Goal: Check status: Check status

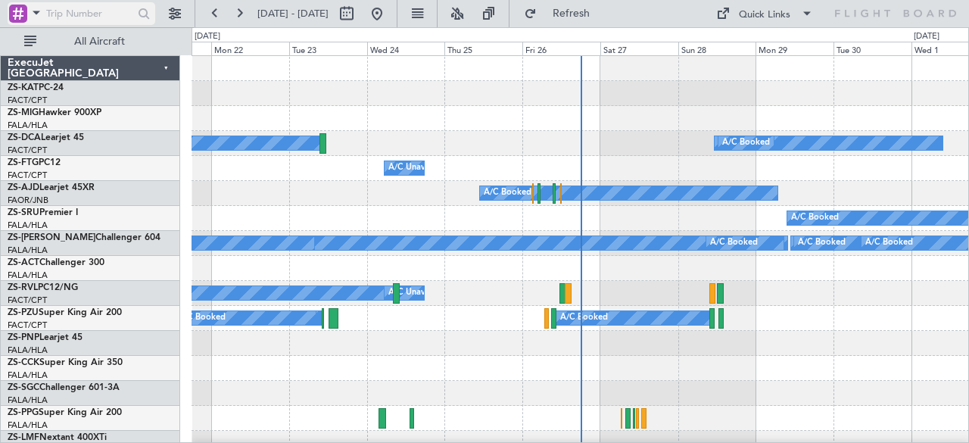
click at [38, 11] on span at bounding box center [36, 12] width 18 height 19
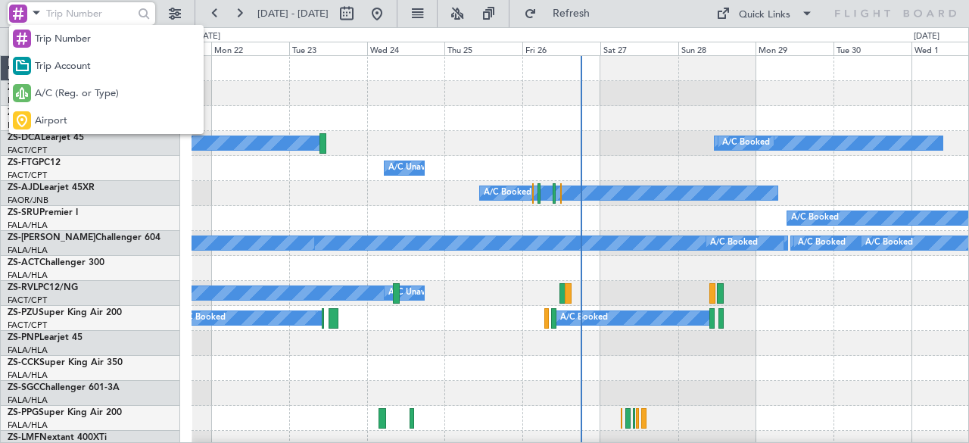
click at [67, 97] on span "A/C (Reg. or Type)" at bounding box center [77, 93] width 84 height 15
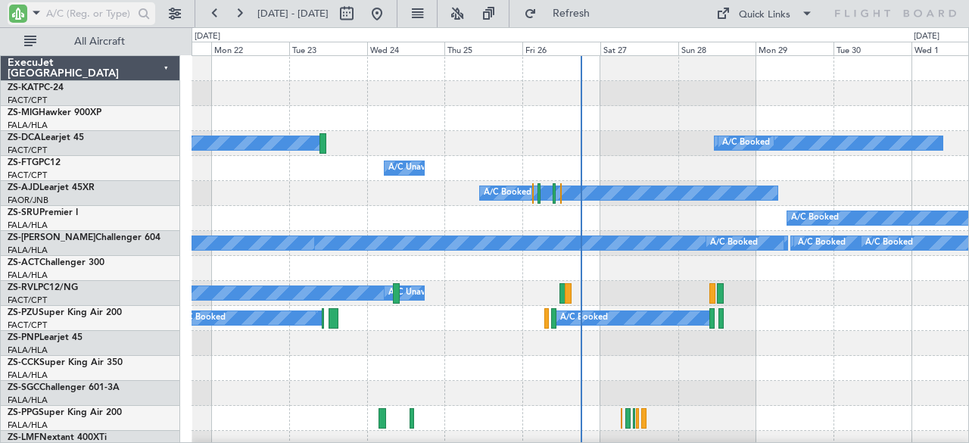
click at [79, 12] on input "text" at bounding box center [89, 13] width 87 height 23
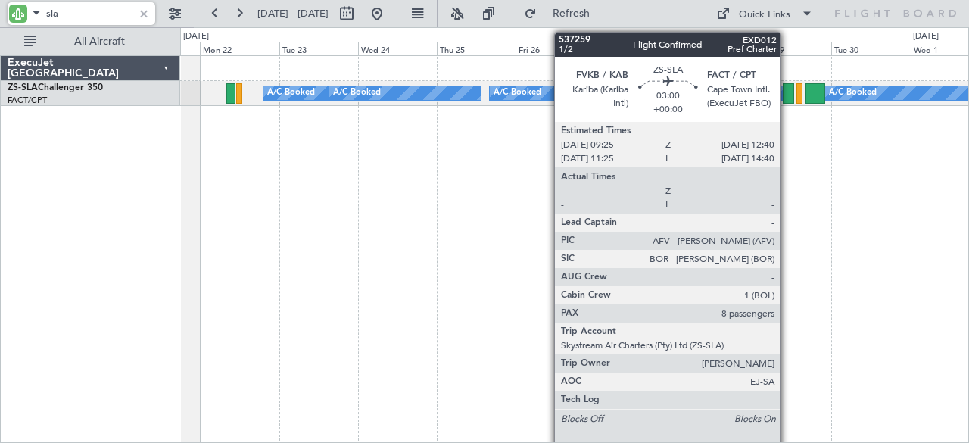
click at [788, 92] on div at bounding box center [788, 93] width 11 height 20
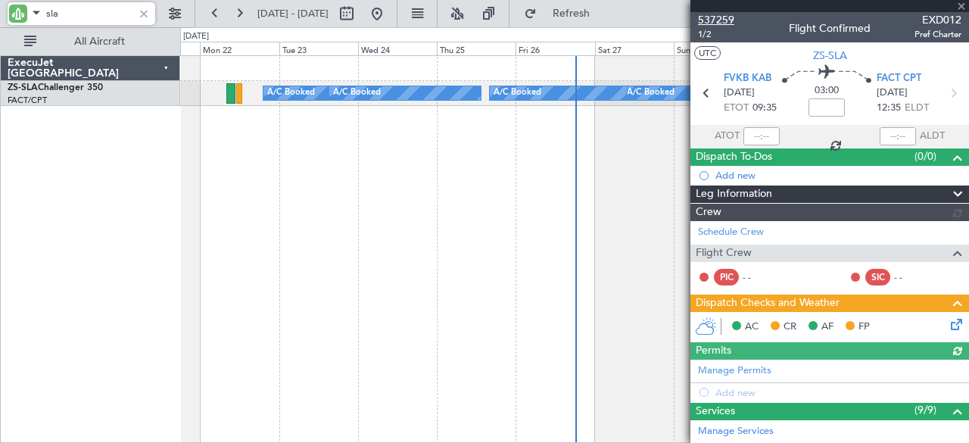
type input "sla"
click at [725, 17] on span "537259" at bounding box center [716, 20] width 36 height 16
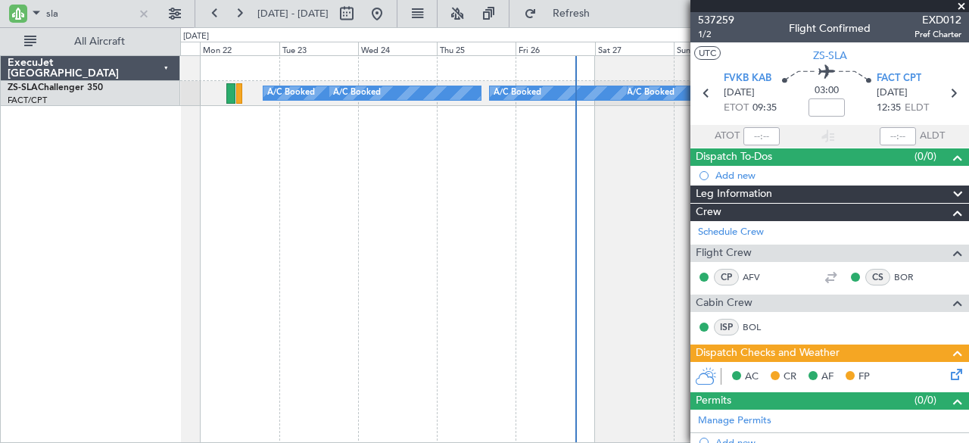
click at [669, 190] on div "A/C Booked A/C Booked A/C Booked A/C Booked A/C Booked A/C Booked A/C Booked A/…" at bounding box center [575, 249] width 790 height 388
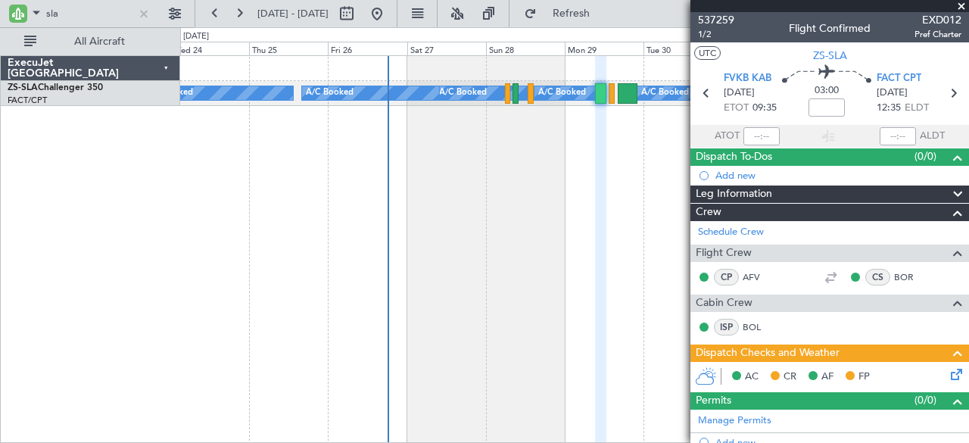
click at [468, 197] on div "A/C Booked A/C Booked A/C Booked A/C Booked A/C Booked A/C Booked A/C Booked A/…" at bounding box center [575, 249] width 790 height 388
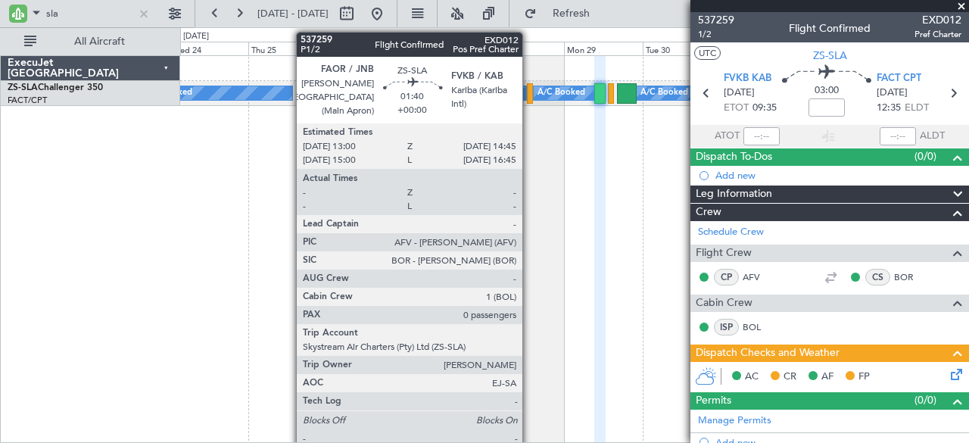
click at [530, 93] on div at bounding box center [530, 93] width 6 height 20
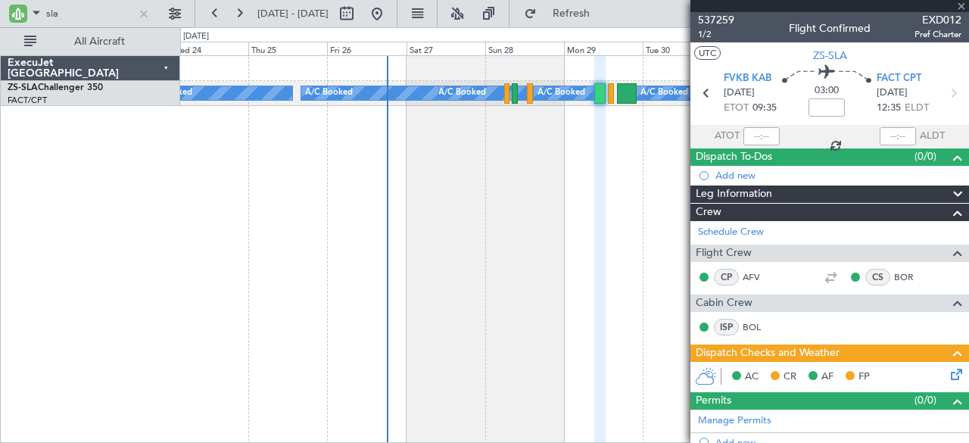
type input "0"
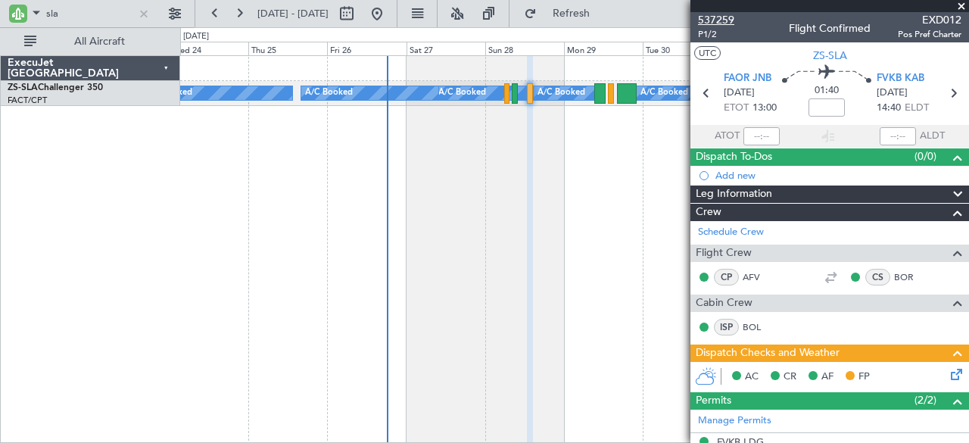
click at [711, 17] on span "537259" at bounding box center [716, 20] width 36 height 16
click at [963, 8] on span at bounding box center [961, 7] width 15 height 14
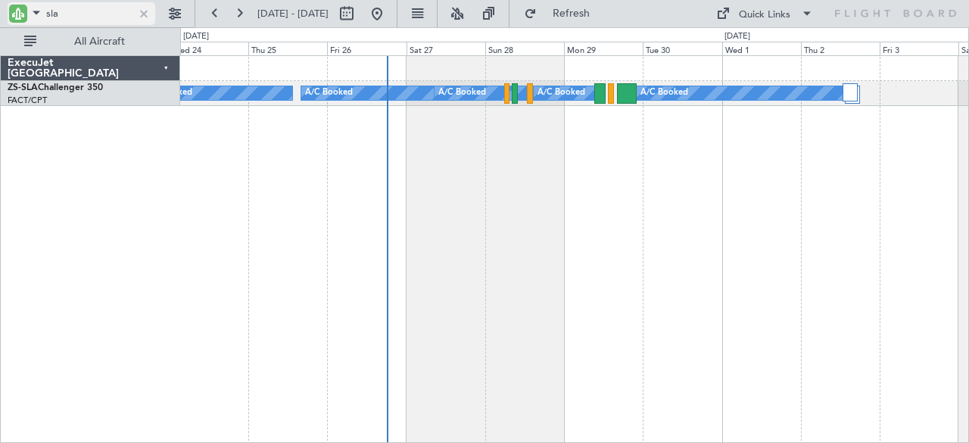
click at [144, 9] on div at bounding box center [144, 13] width 17 height 17
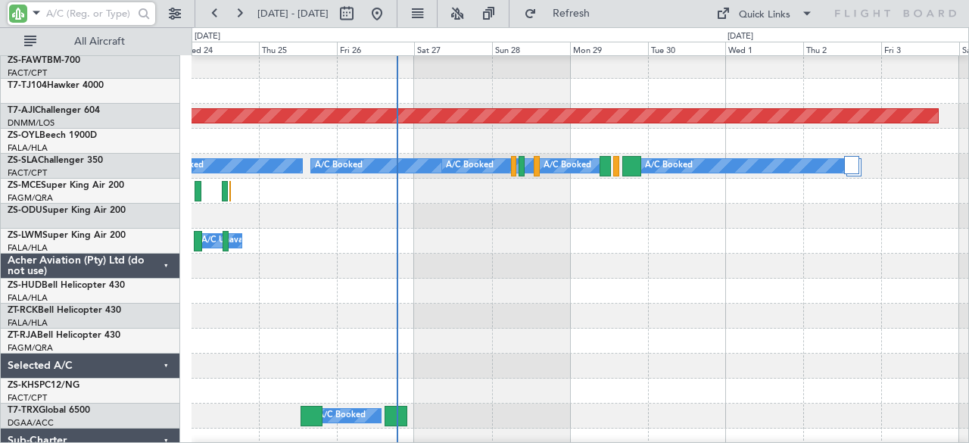
scroll to position [977, 0]
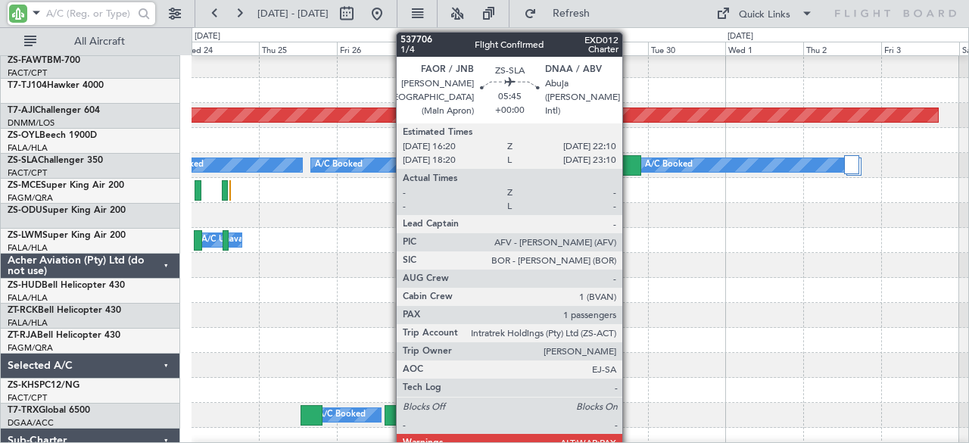
click at [630, 161] on div at bounding box center [632, 165] width 19 height 20
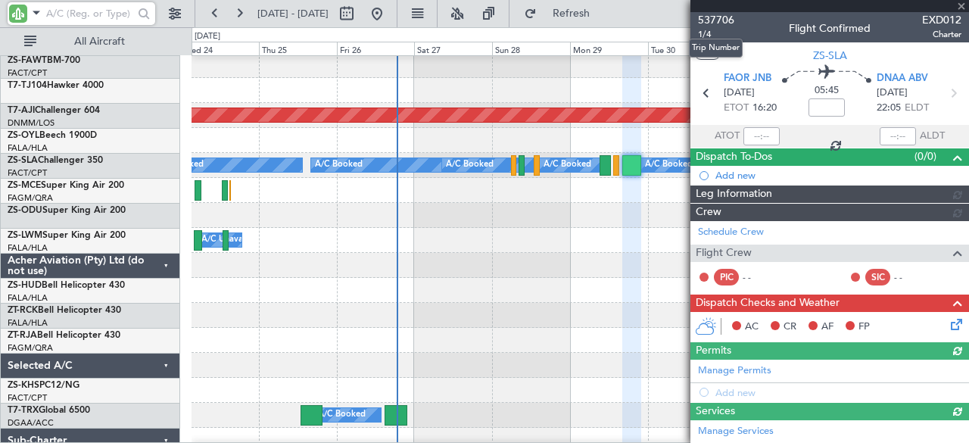
click at [716, 18] on span "537706" at bounding box center [716, 20] width 36 height 16
